Goal: Information Seeking & Learning: Learn about a topic

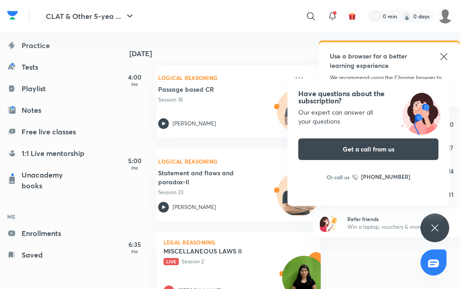
scroll to position [404, 0]
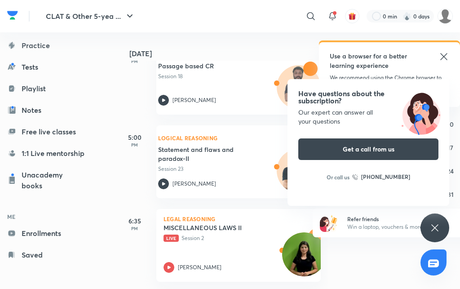
click at [234, 245] on div "Legal Reasoning MISCELLANEOUS LAWS II Live Session 2 [PERSON_NAME]" at bounding box center [238, 245] width 164 height 73
click at [219, 228] on h5 "MISCELLANEOUS LAWS II" at bounding box center [219, 227] width 112 height 9
click at [234, 219] on p "Legal Reasoning" at bounding box center [238, 218] width 150 height 5
